Goal: Information Seeking & Learning: Learn about a topic

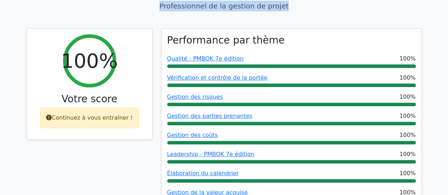
scroll to position [57, 0]
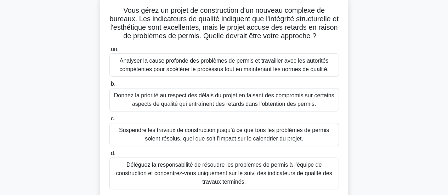
scroll to position [61, 0]
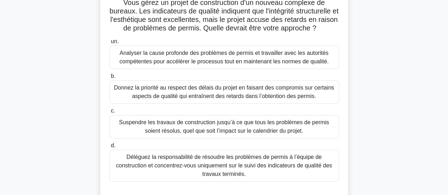
click at [250, 61] on font "Analyser la cause profonde des problèmes de permis et travailler avec les autor…" at bounding box center [223, 57] width 209 height 15
click at [109, 44] on input "un. Analyser la cause profonde des problèmes de permis et travailler avec les a…" at bounding box center [109, 41] width 0 height 5
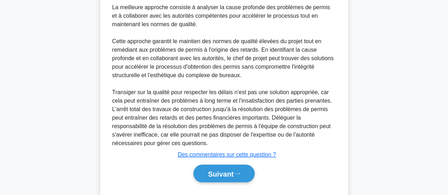
scroll to position [284, 0]
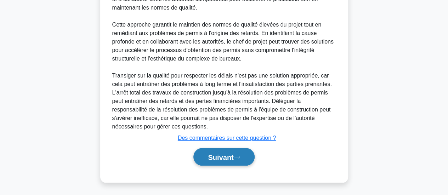
click at [236, 162] on button "Suivant" at bounding box center [223, 157] width 61 height 18
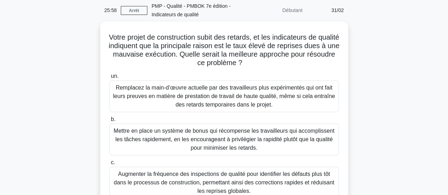
scroll to position [22, 0]
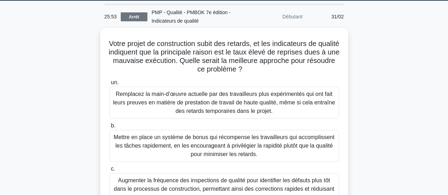
click at [131, 18] on font "Arrêt" at bounding box center [134, 17] width 10 height 5
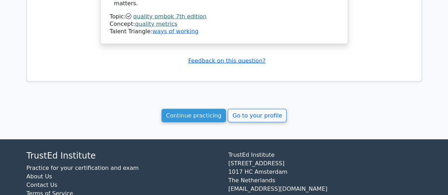
scroll to position [712, 0]
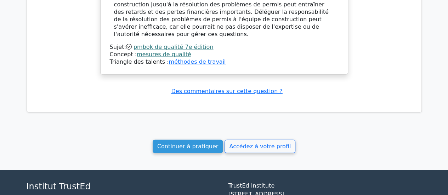
click at [152, 51] on font "mesures de qualité" at bounding box center [164, 54] width 55 height 7
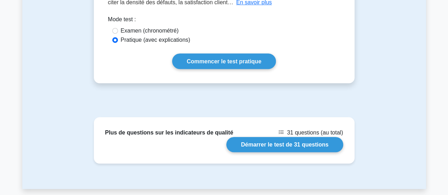
scroll to position [170, 0]
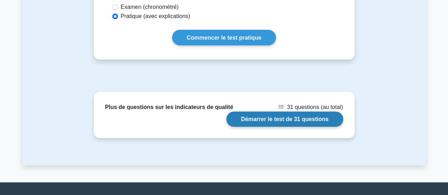
click at [313, 120] on link "Démarrer le test de 31 questions" at bounding box center [284, 118] width 116 height 15
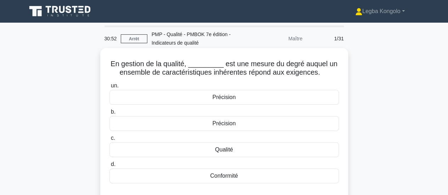
click at [227, 149] on font "Qualité" at bounding box center [224, 150] width 18 height 6
click at [109, 141] on input "c. Qualité" at bounding box center [109, 138] width 0 height 5
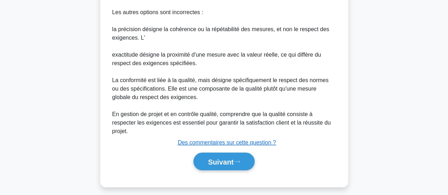
scroll to position [258, 0]
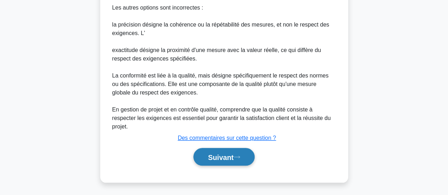
click at [226, 160] on font "Suivant" at bounding box center [220, 157] width 25 height 8
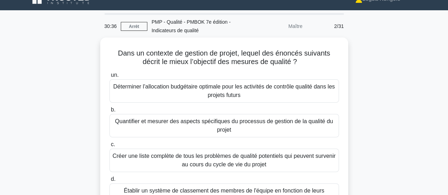
scroll to position [8, 0]
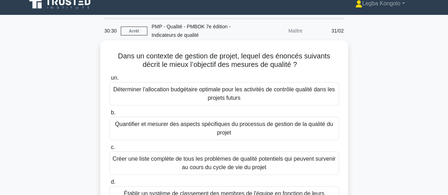
click at [187, 126] on font "Quantifier et mesurer des aspects spécifiques du processus de gestion de la qua…" at bounding box center [224, 128] width 218 height 15
click at [109, 115] on input "b. Quantifier et mesurer des aspects spécifiques du processus de gestion de la …" at bounding box center [109, 112] width 0 height 5
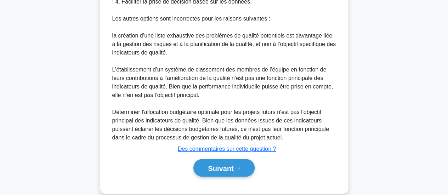
scroll to position [394, 0]
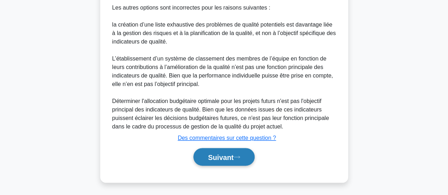
click at [223, 155] on font "Suivant" at bounding box center [220, 157] width 25 height 8
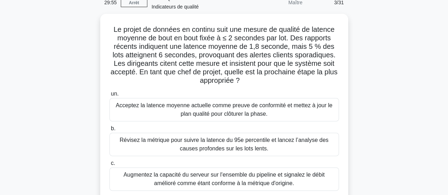
scroll to position [22, 0]
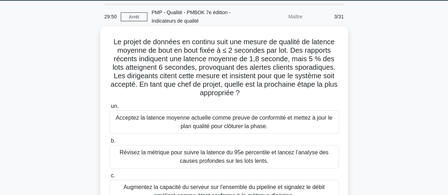
click at [242, 154] on font "Révisez la métrique pour suivre la latence du 95e percentile et lancez l’analys…" at bounding box center [224, 156] width 209 height 15
click at [109, 143] on input "b. Révisez la métrique pour suivre la latence du 95e percentile et lancez l’ana…" at bounding box center [109, 141] width 0 height 5
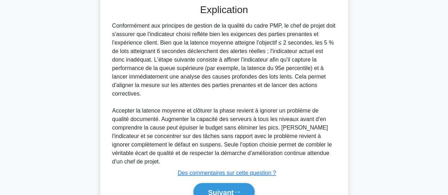
scroll to position [284, 0]
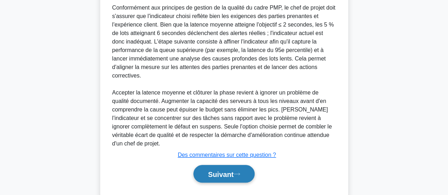
click at [220, 170] on font "Suivant" at bounding box center [220, 174] width 25 height 8
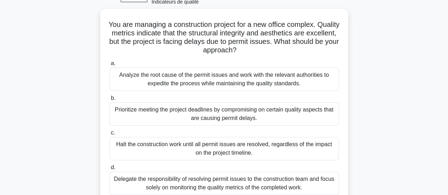
scroll to position [0, 0]
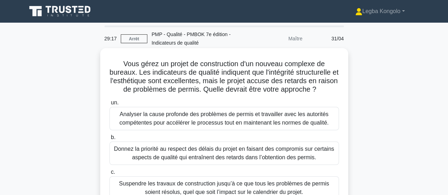
click at [149, 118] on font "Analyser la cause profonde des problèmes de permis et travailler avec les autor…" at bounding box center [223, 118] width 209 height 15
click at [109, 105] on input "un. Analyser la cause profonde des problèmes de permis et travailler avec les a…" at bounding box center [109, 103] width 0 height 5
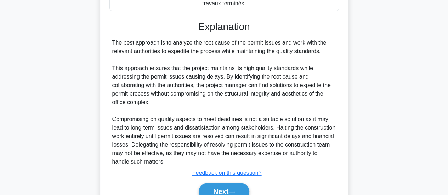
scroll to position [266, 0]
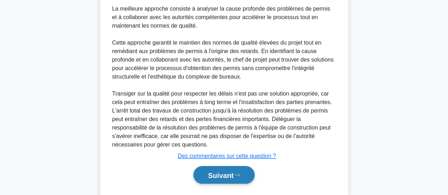
click at [221, 177] on font "Suivant" at bounding box center [220, 175] width 25 height 8
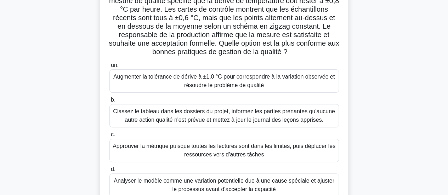
scroll to position [87, 0]
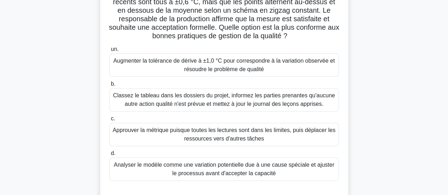
click at [310, 171] on font "Analyser le modèle comme une variation potentielle due à une cause spéciale et …" at bounding box center [224, 169] width 223 height 17
click at [109, 156] on input "d. Analyser le modèle comme une variation potentielle due à une cause spéciale …" at bounding box center [109, 153] width 0 height 5
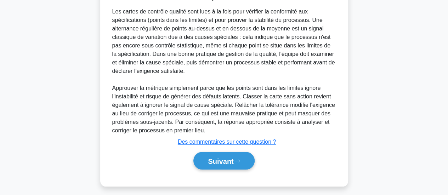
scroll to position [292, 0]
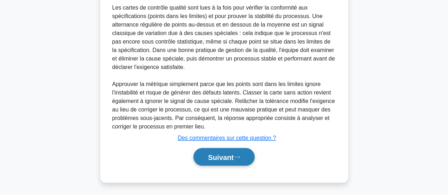
click at [224, 157] on font "Suivant" at bounding box center [220, 157] width 25 height 8
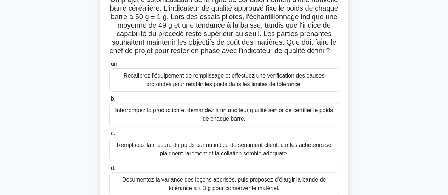
scroll to position [60, 0]
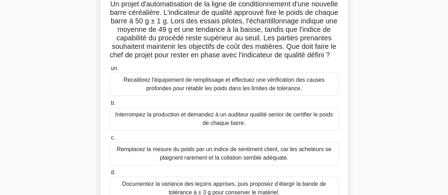
click at [275, 93] on font "Recalibrez l'équipement de remplissage et effectuez une vérification des causes…" at bounding box center [224, 84] width 223 height 17
click at [109, 71] on input "un. Recalibrez l'équipement de remplissage et effectuez une vérification des ca…" at bounding box center [109, 68] width 0 height 5
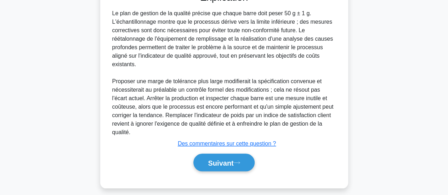
scroll to position [284, 0]
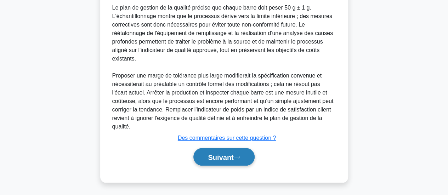
click at [216, 157] on font "Suivant" at bounding box center [220, 157] width 25 height 8
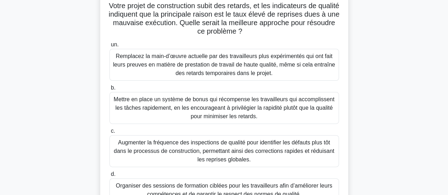
scroll to position [74, 0]
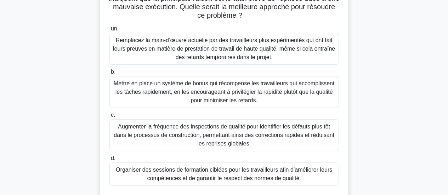
click at [277, 178] on font "Organiser des sessions de formation ciblées pour les travailleurs afin d’amélio…" at bounding box center [224, 174] width 216 height 15
click at [109, 161] on input "d. Organiser des sessions de formation ciblées pour les travailleurs afin d’amé…" at bounding box center [109, 158] width 0 height 5
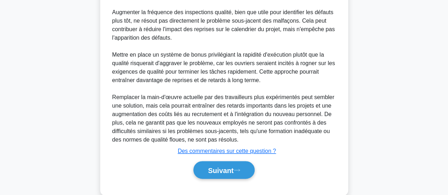
scroll to position [369, 0]
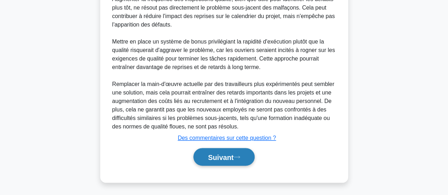
click at [225, 154] on font "Suivant" at bounding box center [220, 157] width 25 height 8
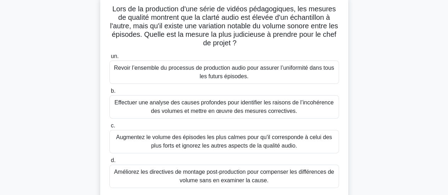
scroll to position [71, 0]
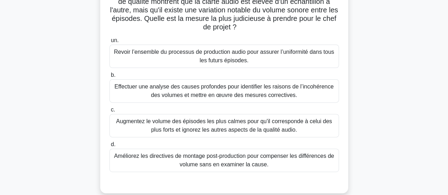
click at [275, 90] on font "Effectuer une analyse des causes profondes pour identifier les raisons de l’inc…" at bounding box center [223, 91] width 219 height 15
click at [109, 78] on input "b. Effectuer une analyse des causes profondes pour identifier les raisons de l’…" at bounding box center [109, 75] width 0 height 5
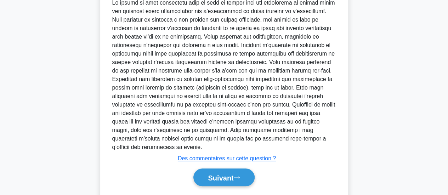
scroll to position [292, 0]
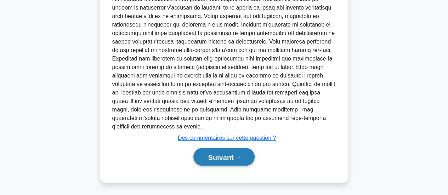
click at [224, 158] on font "Suivant" at bounding box center [220, 157] width 25 height 8
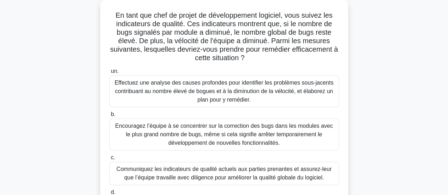
scroll to position [46, 0]
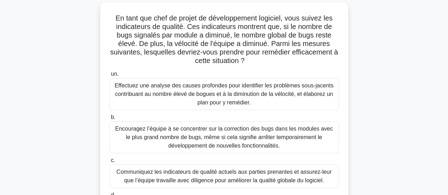
click at [202, 90] on font "Effectuez une analyse des causes profondes pour identifier les problèmes sous-j…" at bounding box center [224, 93] width 219 height 23
click at [109, 76] on input "un. Effectuez une analyse des causes profondes pour identifier les problèmes so…" at bounding box center [109, 74] width 0 height 5
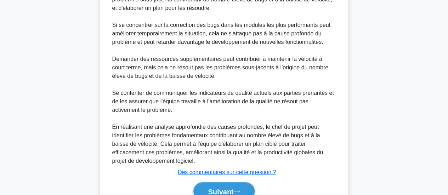
scroll to position [352, 0]
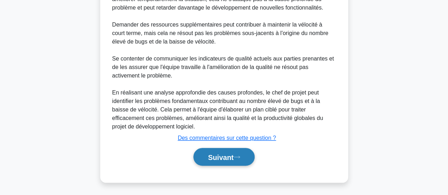
click at [229, 153] on font "Suivant" at bounding box center [220, 157] width 25 height 8
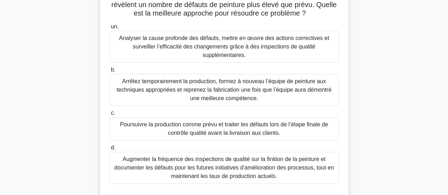
scroll to position [55, 0]
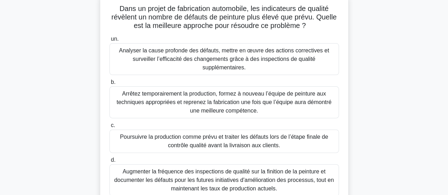
click at [260, 58] on font "Analyser la cause profonde des défauts, mettre en œuvre des actions correctives…" at bounding box center [224, 58] width 210 height 23
click at [109, 41] on input "un. Analyser la cause profonde des défauts, mettre en œuvre des actions correct…" at bounding box center [109, 39] width 0 height 5
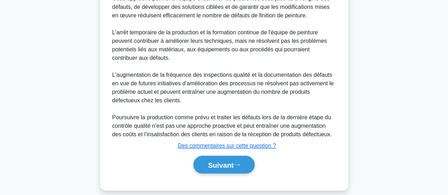
scroll to position [335, 0]
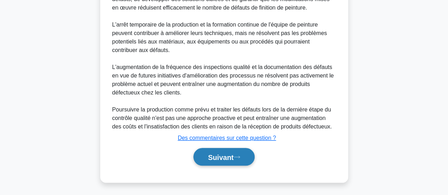
click at [216, 156] on font "Suivant" at bounding box center [220, 157] width 25 height 8
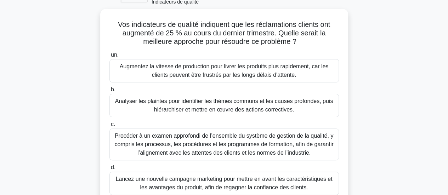
scroll to position [36, 0]
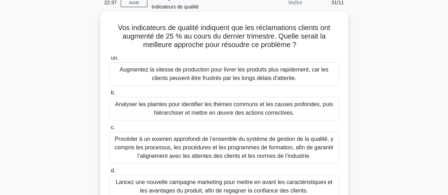
click at [251, 107] on font "Analyser les plaintes pour identifier les thèmes communs et les causes profonde…" at bounding box center [224, 108] width 218 height 15
click at [109, 95] on input "b. Analyser les plaintes pour identifier les thèmes communs et les causes profo…" at bounding box center [109, 93] width 0 height 5
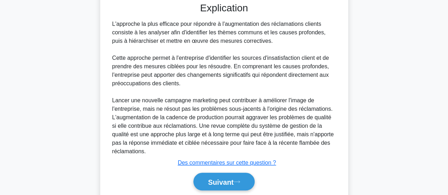
scroll to position [267, 0]
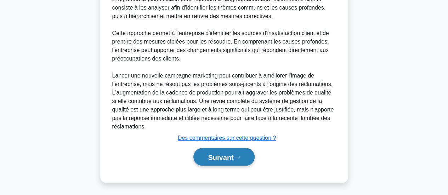
click at [216, 153] on font "Suivant" at bounding box center [220, 157] width 25 height 8
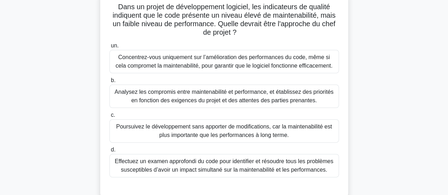
scroll to position [45, 0]
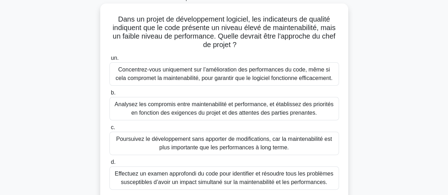
click at [280, 110] on font "Analysez les compromis entre maintenabilité et performance, et établissez des p…" at bounding box center [223, 108] width 219 height 15
click at [109, 95] on input "b. Analysez les compromis entre maintenabilité et performance, et établissez de…" at bounding box center [109, 93] width 0 height 5
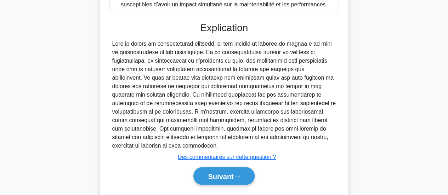
scroll to position [241, 0]
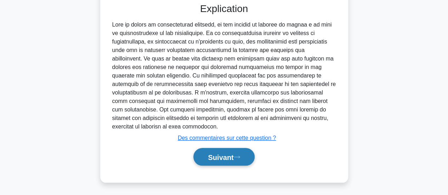
click at [225, 162] on button "Suivant" at bounding box center [223, 157] width 61 height 18
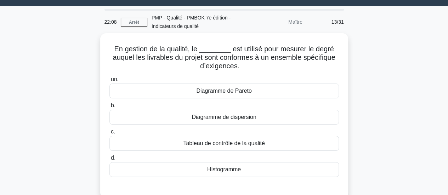
scroll to position [0, 0]
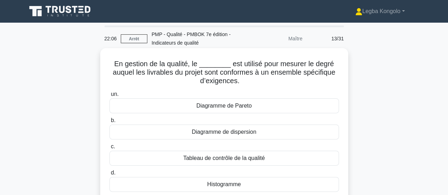
click at [230, 155] on font "Tableau de contrôle de la qualité" at bounding box center [223, 158] width 81 height 6
click at [109, 149] on input "c. Tableau de contrôle de la qualité" at bounding box center [109, 146] width 0 height 5
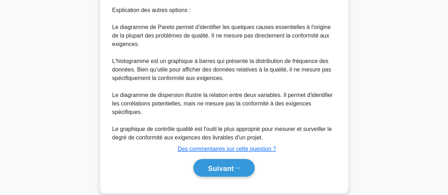
scroll to position [292, 0]
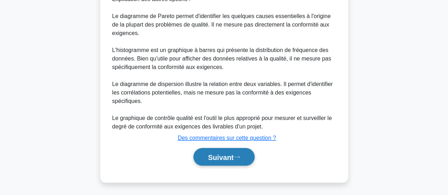
click at [217, 157] on font "Suivant" at bounding box center [220, 157] width 25 height 8
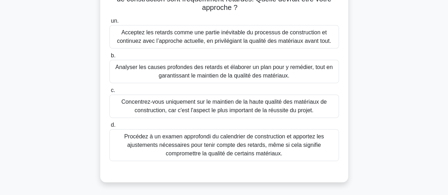
scroll to position [69, 0]
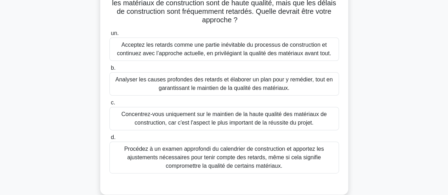
click at [246, 82] on font "Analyser les causes profondes des retards et élaborer un plan pour y remédier, …" at bounding box center [223, 83] width 217 height 15
click at [109, 70] on input "b. Analyser les causes profondes des retards et élaborer un plan pour y remédie…" at bounding box center [109, 68] width 0 height 5
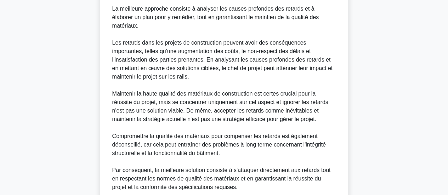
scroll to position [318, 0]
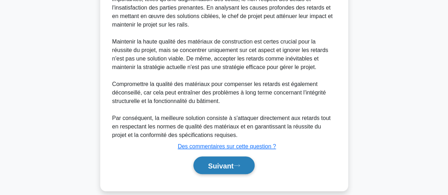
click at [214, 162] on font "Suivant" at bounding box center [220, 166] width 25 height 8
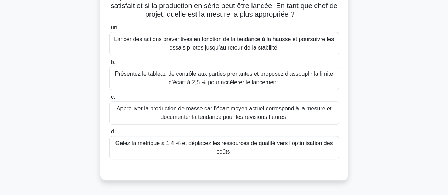
scroll to position [98, 0]
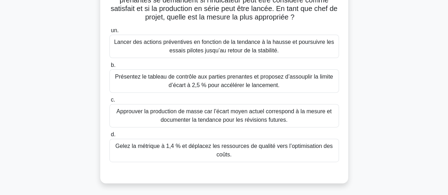
click at [227, 48] on font "Lancer des actions préventives en fonction de la tendance à la hausse et poursu…" at bounding box center [224, 46] width 220 height 15
click at [109, 33] on input "un. Lancer des actions préventives en fonction de la tendance à la hausse et po…" at bounding box center [109, 30] width 0 height 5
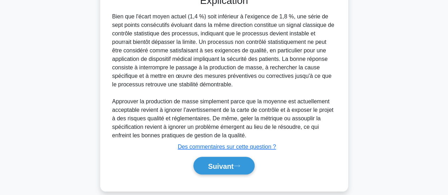
scroll to position [284, 0]
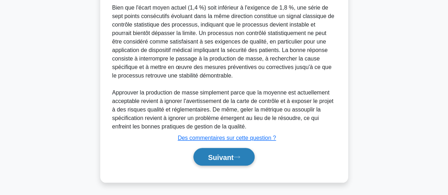
click at [222, 157] on font "Suivant" at bounding box center [220, 157] width 25 height 8
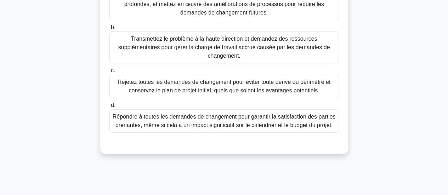
scroll to position [84, 0]
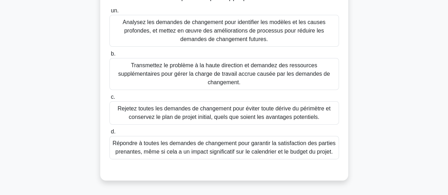
click at [223, 34] on font "Analysez les demandes de changement pour identifier les modèles et les causes p…" at bounding box center [223, 30] width 203 height 23
click at [109, 13] on input "un. Analysez les demandes de changement pour identifier les modèles et les caus…" at bounding box center [109, 10] width 0 height 5
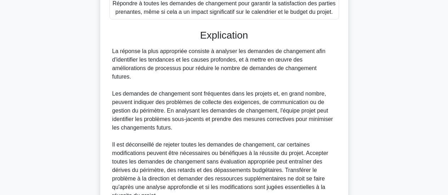
scroll to position [284, 0]
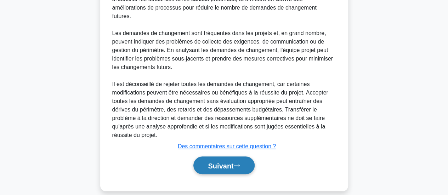
click at [229, 162] on font "Suivant" at bounding box center [220, 166] width 25 height 8
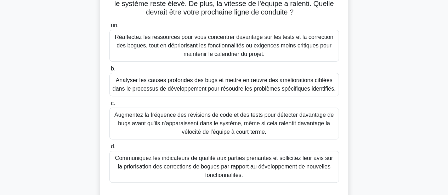
scroll to position [84, 0]
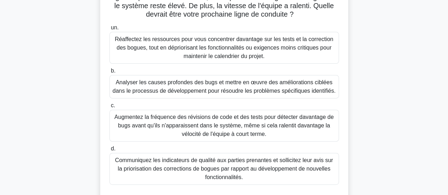
click at [275, 84] on font "Analyser les causes profondes des bugs et mettre en œuvre des améliorations cib…" at bounding box center [224, 86] width 223 height 15
click at [109, 73] on input "b. Analyser les causes profondes des bugs et mettre en œuvre des améliorations …" at bounding box center [109, 71] width 0 height 5
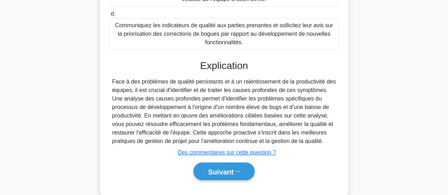
scroll to position [241, 0]
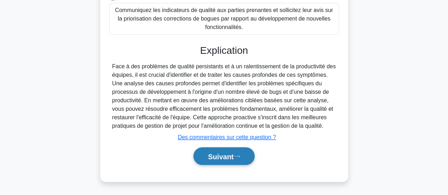
click at [217, 156] on font "Suivant" at bounding box center [220, 157] width 25 height 8
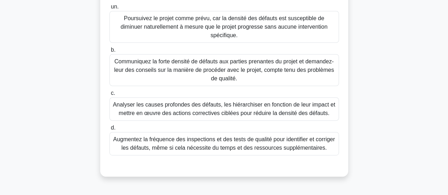
scroll to position [84, 0]
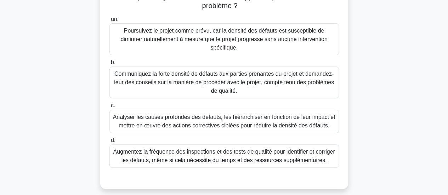
click at [291, 114] on font "Analyser les causes profondes des défauts, les hiérarchiser en fonction de leur…" at bounding box center [224, 121] width 222 height 15
click at [109, 108] on input "c. Analyser les causes profondes des défauts, les hiérarchiser en fonction de l…" at bounding box center [109, 105] width 0 height 5
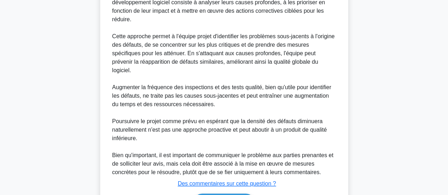
scroll to position [318, 0]
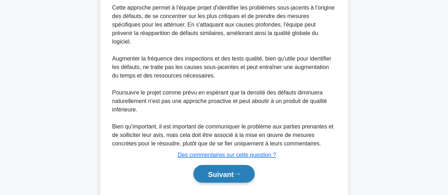
click at [219, 170] on font "Suivant" at bounding box center [220, 174] width 25 height 8
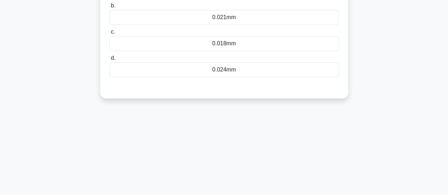
scroll to position [140, 0]
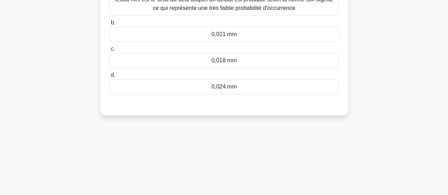
click at [225, 88] on font "0,024 mm" at bounding box center [223, 87] width 25 height 6
click at [109, 78] on input "d. 0,024 mm" at bounding box center [109, 75] width 0 height 5
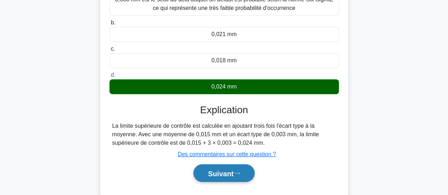
click at [223, 174] on font "Suivant" at bounding box center [220, 174] width 25 height 8
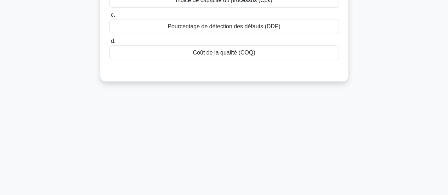
click at [268, 25] on font "Pourcentage de détection des défauts (DDP)" at bounding box center [223, 26] width 113 height 6
click at [109, 17] on input "c. Pourcentage de détection des défauts (DDP)" at bounding box center [109, 15] width 0 height 5
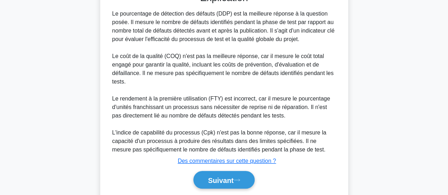
scroll to position [241, 0]
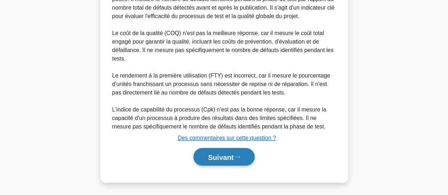
click at [225, 159] on font "Suivant" at bounding box center [220, 157] width 25 height 8
click at [218, 157] on font "Suivant" at bounding box center [220, 157] width 25 height 8
click at [224, 155] on font "Suivant" at bounding box center [220, 157] width 25 height 8
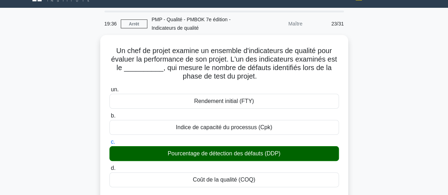
scroll to position [0, 0]
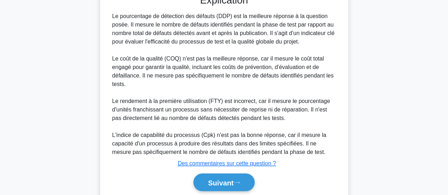
scroll to position [241, 0]
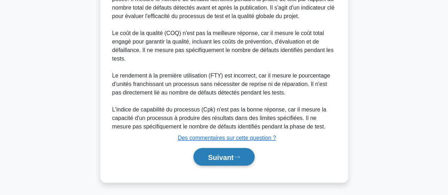
click at [225, 159] on font "Suivant" at bounding box center [220, 157] width 25 height 8
click at [210, 155] on font "Suivant" at bounding box center [220, 157] width 25 height 8
click at [219, 158] on font "Suivant" at bounding box center [220, 157] width 25 height 8
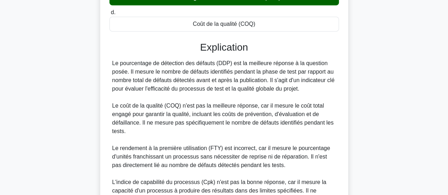
scroll to position [227, 0]
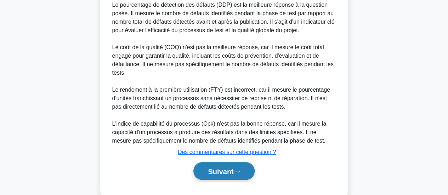
click at [219, 169] on font "Suivant" at bounding box center [220, 171] width 25 height 8
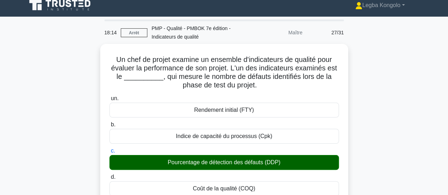
scroll to position [0, 0]
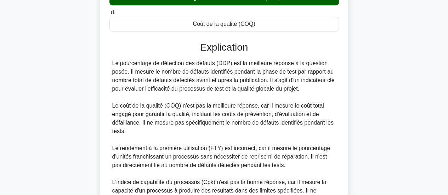
scroll to position [227, 0]
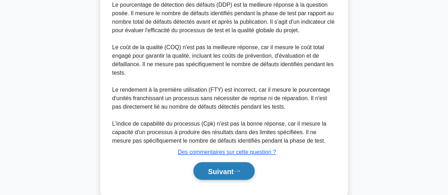
click at [218, 168] on font "Suivant" at bounding box center [220, 171] width 25 height 8
click at [217, 176] on button "Suivant" at bounding box center [223, 171] width 61 height 18
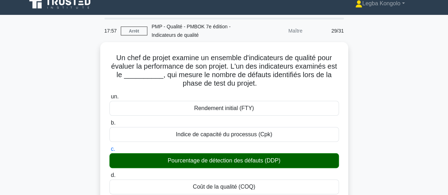
scroll to position [0, 0]
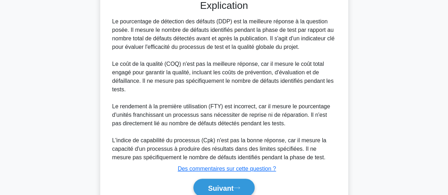
scroll to position [241, 0]
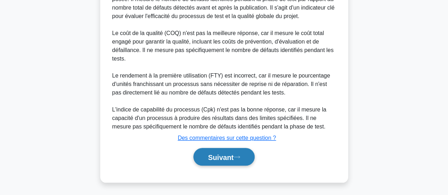
click at [220, 160] on font "Suivant" at bounding box center [220, 157] width 25 height 8
click at [215, 154] on font "Suivant" at bounding box center [220, 157] width 25 height 8
click at [220, 154] on font "Suivant" at bounding box center [220, 157] width 25 height 8
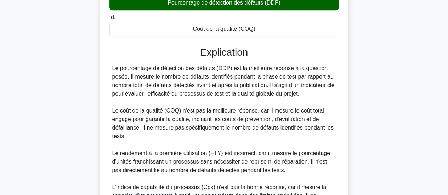
scroll to position [133, 0]
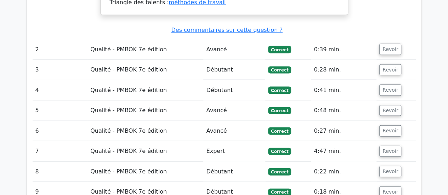
scroll to position [740, 0]
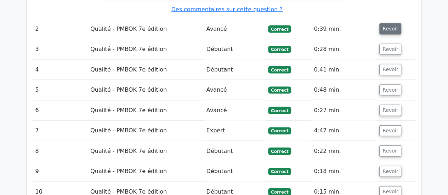
click at [386, 26] on font "Revoir" at bounding box center [390, 29] width 16 height 6
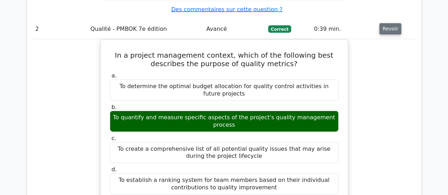
click at [386, 26] on font "Revoir" at bounding box center [390, 29] width 16 height 6
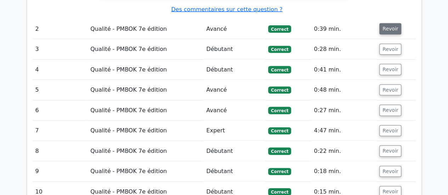
click at [386, 26] on font "Revoir" at bounding box center [390, 29] width 16 height 6
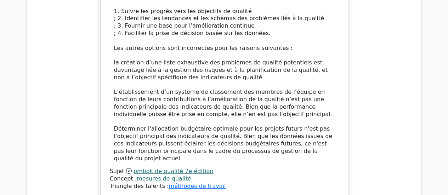
scroll to position [1057, 0]
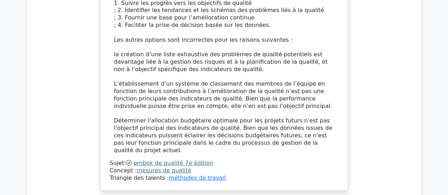
click at [290, 84] on font "L’établissement d’un système de classement des membres de l’équipe en fonction …" at bounding box center [223, 94] width 218 height 29
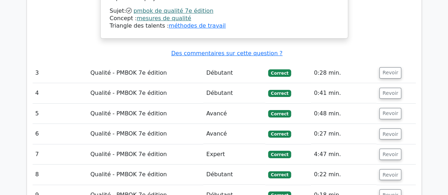
scroll to position [1217, 0]
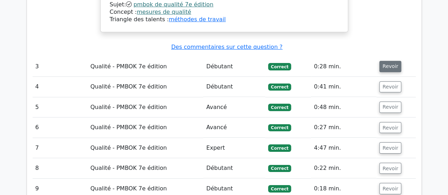
click at [385, 64] on font "Revoir" at bounding box center [390, 67] width 16 height 6
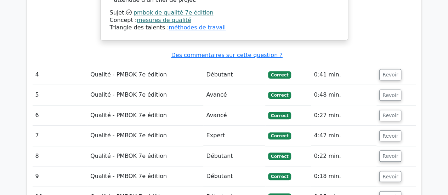
scroll to position [1651, 0]
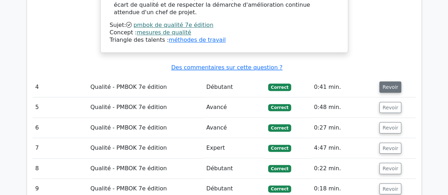
click at [386, 84] on font "Revoir" at bounding box center [390, 87] width 16 height 6
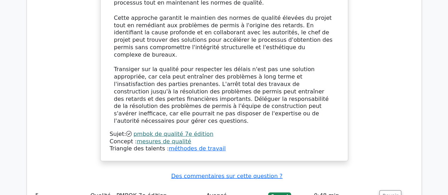
scroll to position [2038, 0]
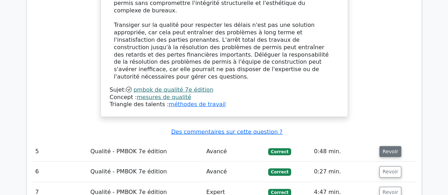
click at [389, 146] on button "Revoir" at bounding box center [390, 151] width 22 height 11
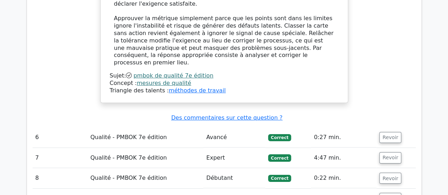
scroll to position [2529, 0]
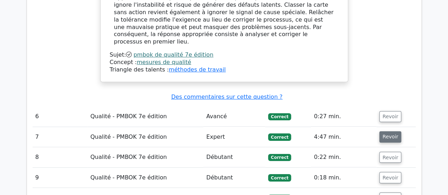
click at [389, 134] on font "Revoir" at bounding box center [390, 137] width 16 height 6
